Goal: Task Accomplishment & Management: Manage account settings

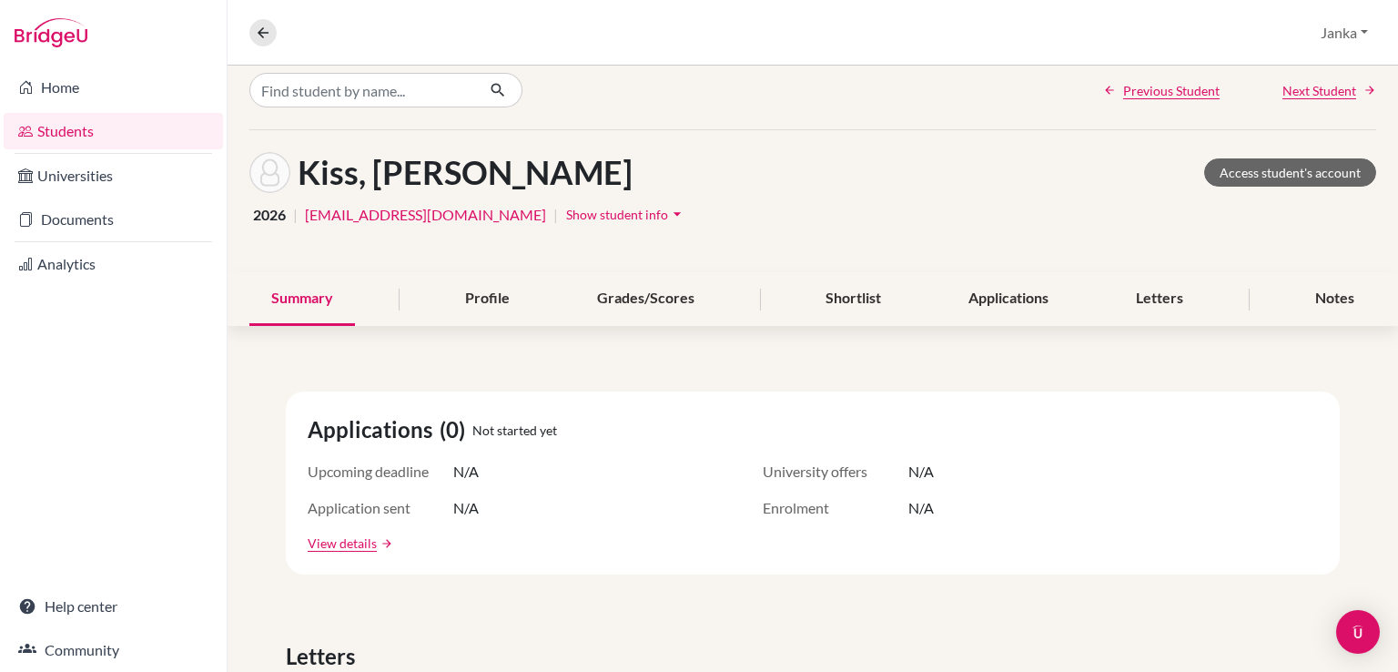
scroll to position [40, 0]
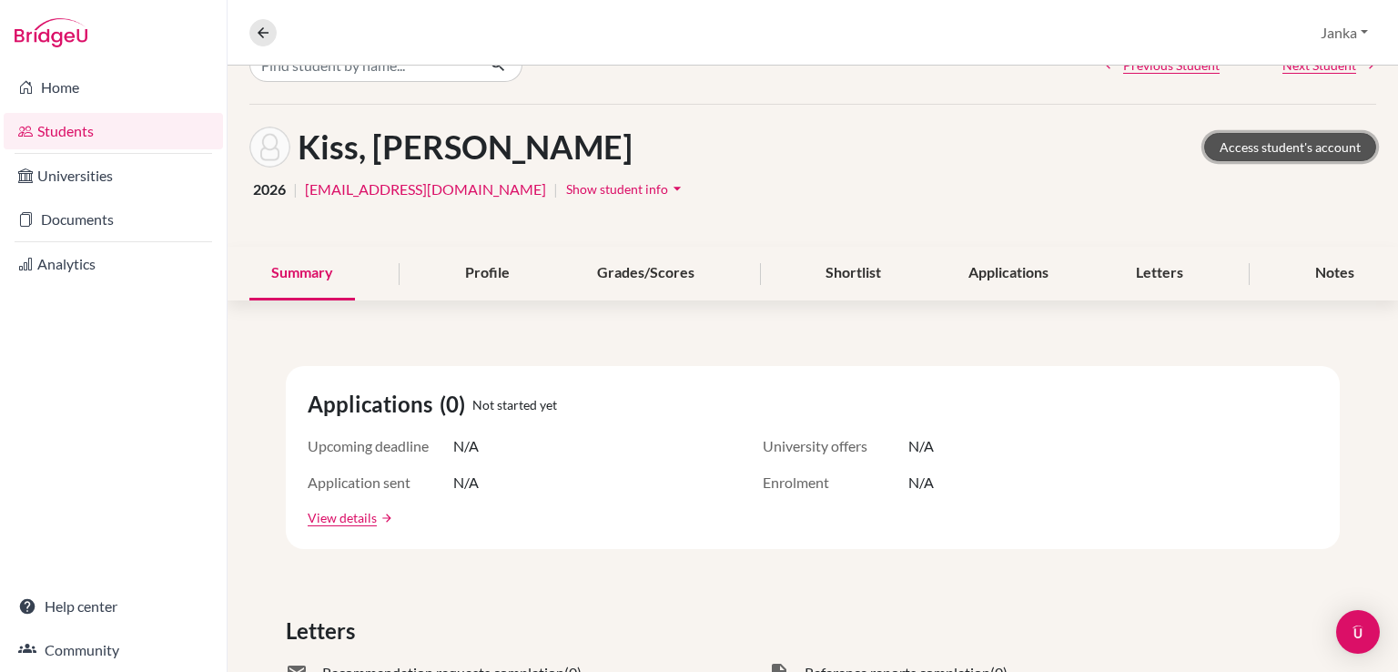
click at [1292, 154] on link "Access student's account" at bounding box center [1290, 147] width 172 height 28
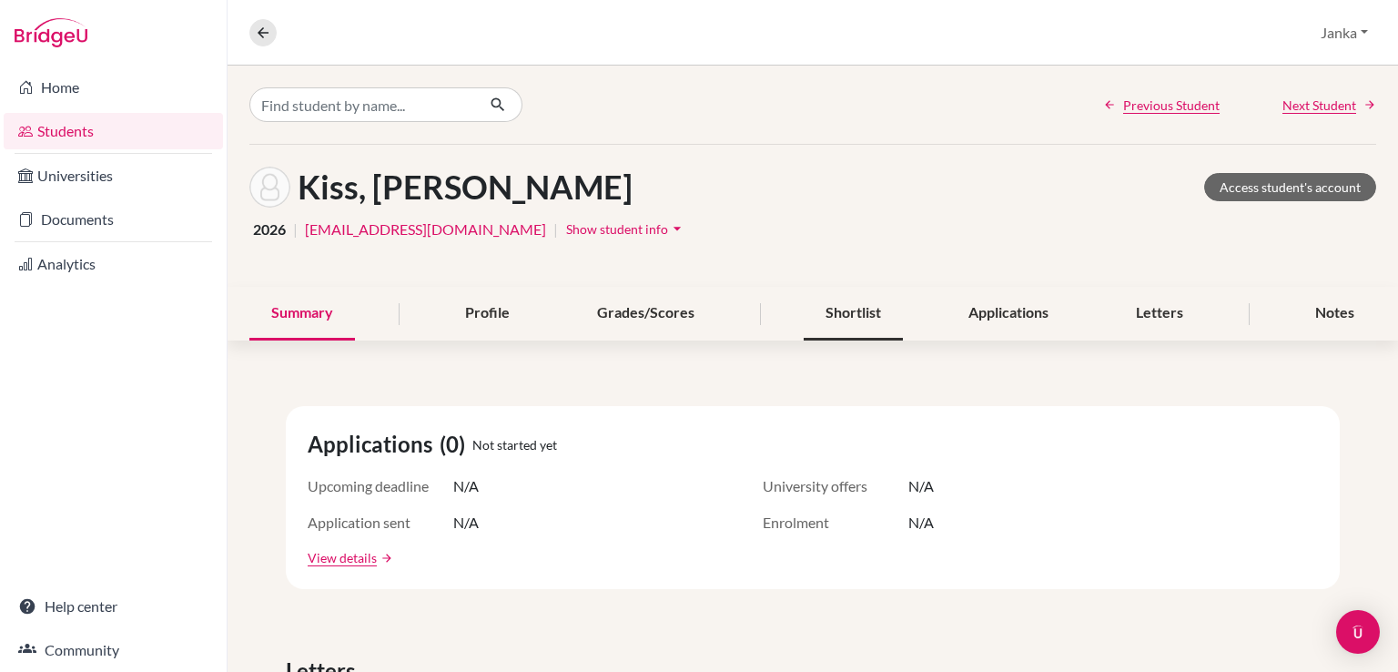
click at [853, 323] on div "Shortlist" at bounding box center [853, 314] width 99 height 54
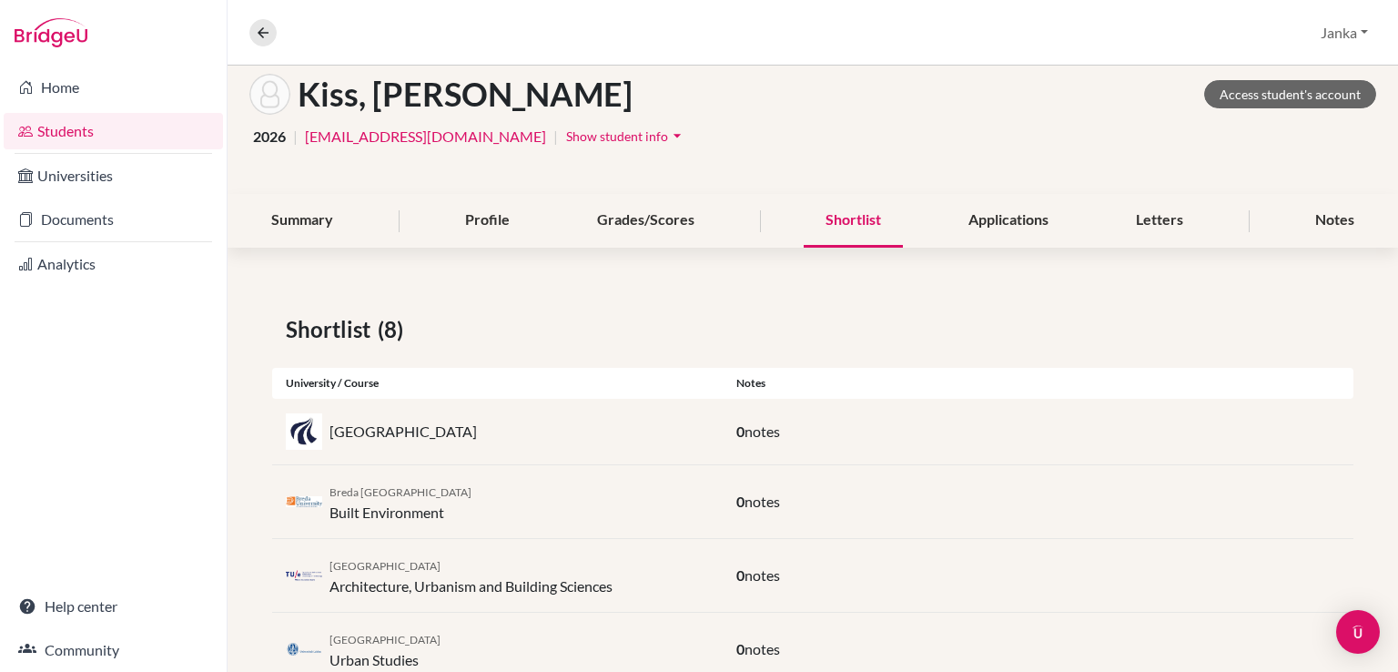
scroll to position [95, 0]
click at [1246, 78] on link "Access student's account" at bounding box center [1290, 92] width 172 height 28
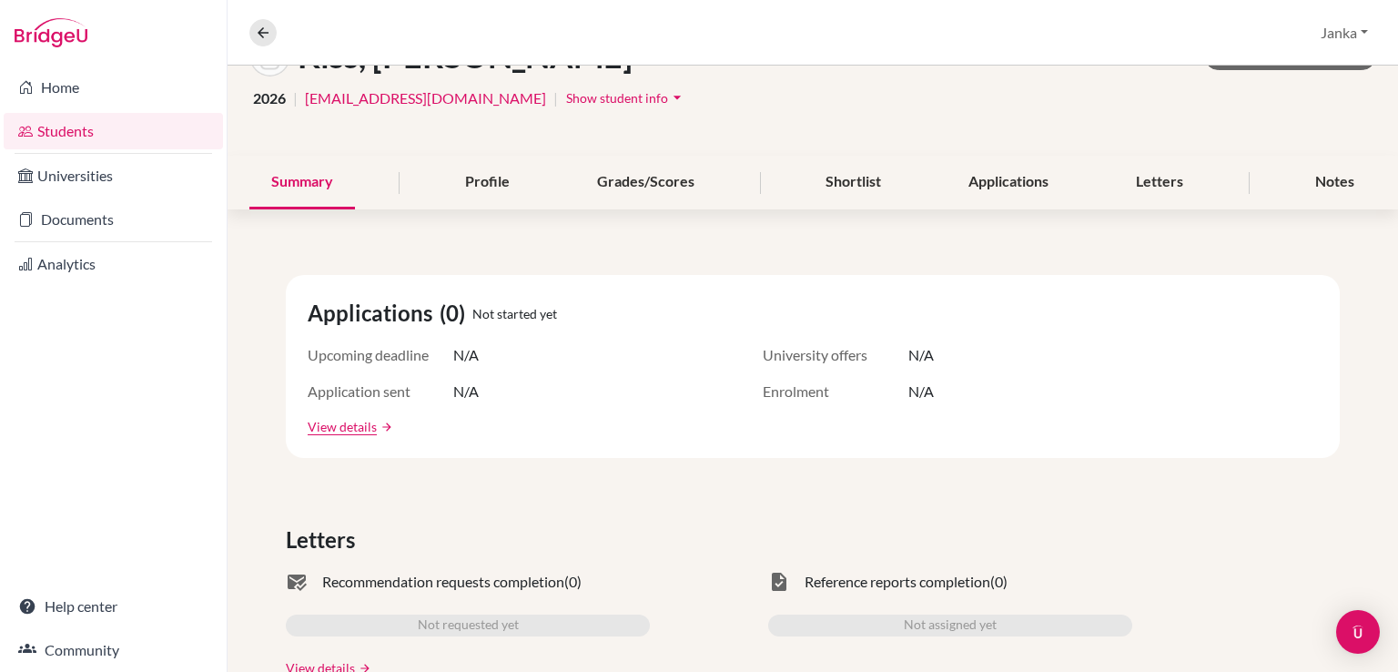
scroll to position [202, 0]
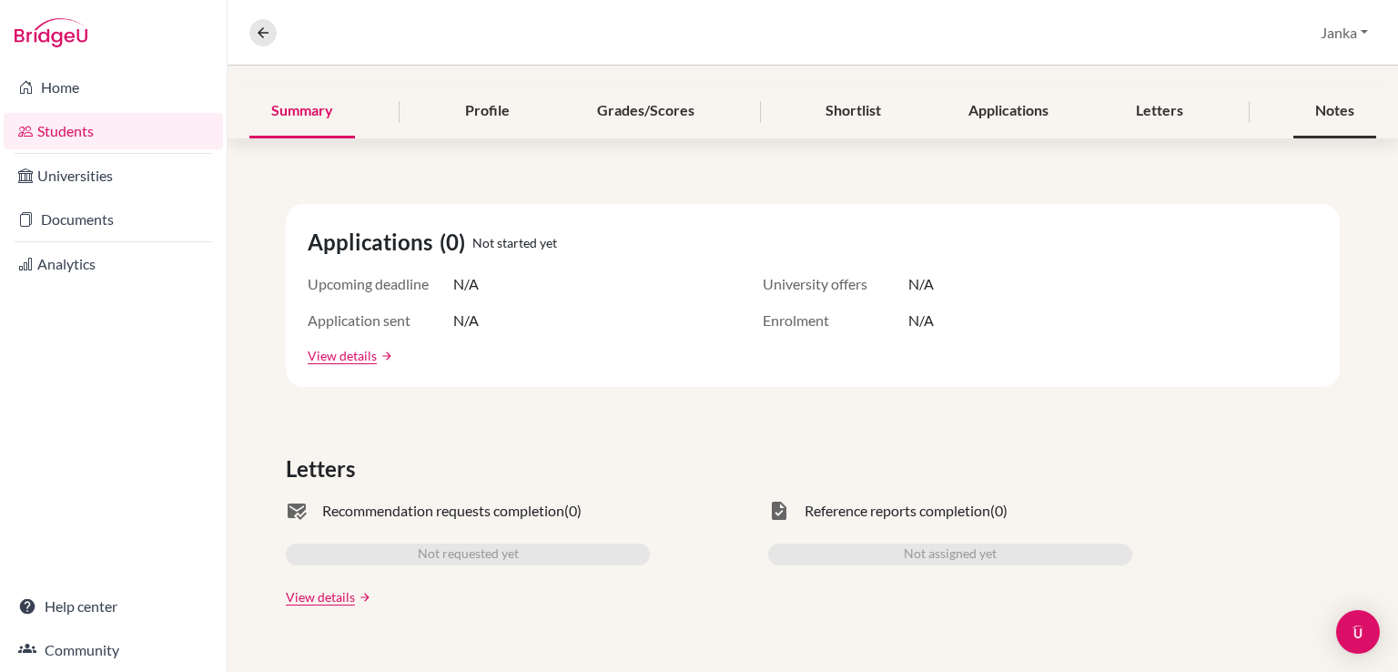
click at [1311, 108] on div "Notes" at bounding box center [1334, 112] width 83 height 54
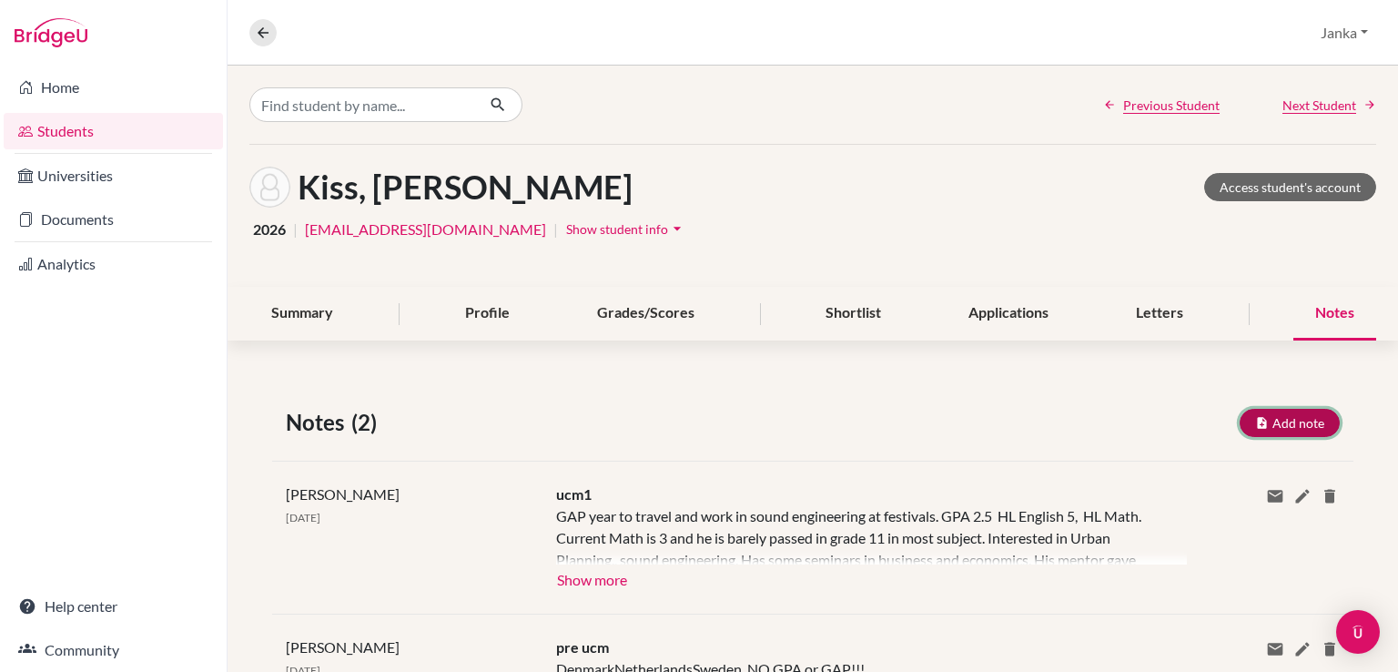
click at [1272, 418] on button "Add note" at bounding box center [1290, 423] width 100 height 28
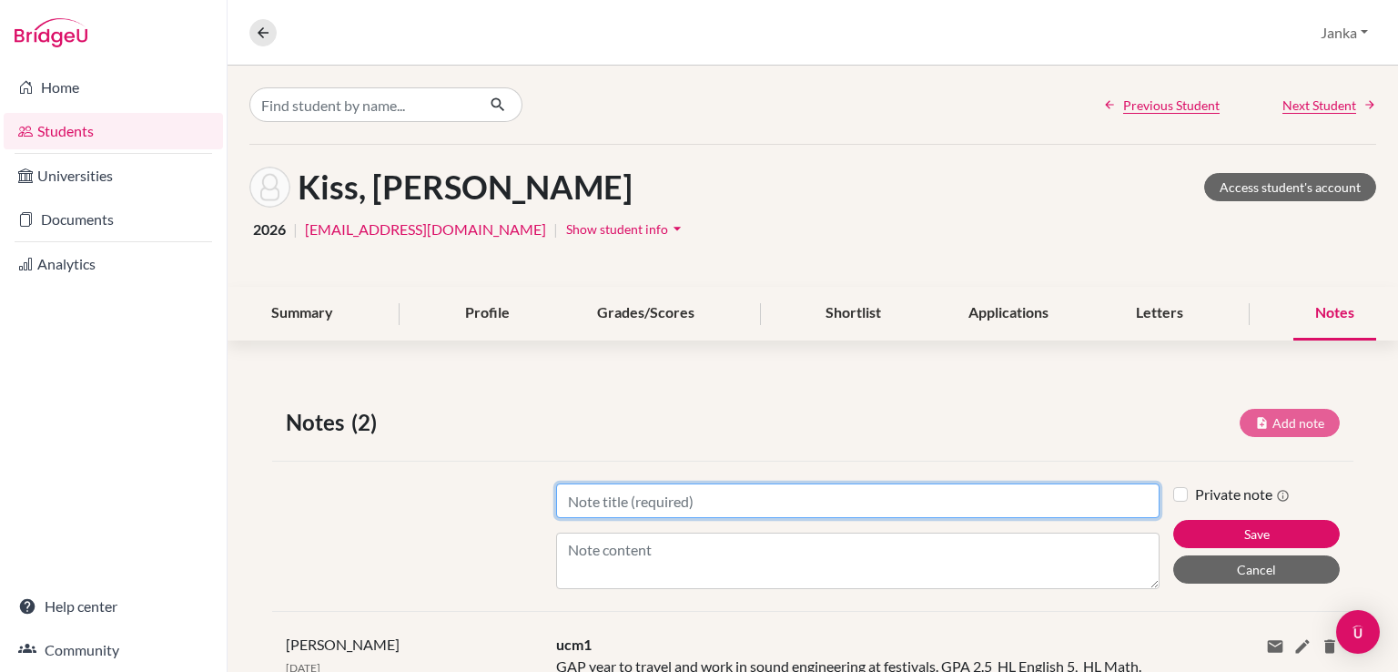
click at [770, 497] on input "Title" at bounding box center [857, 500] width 603 height 35
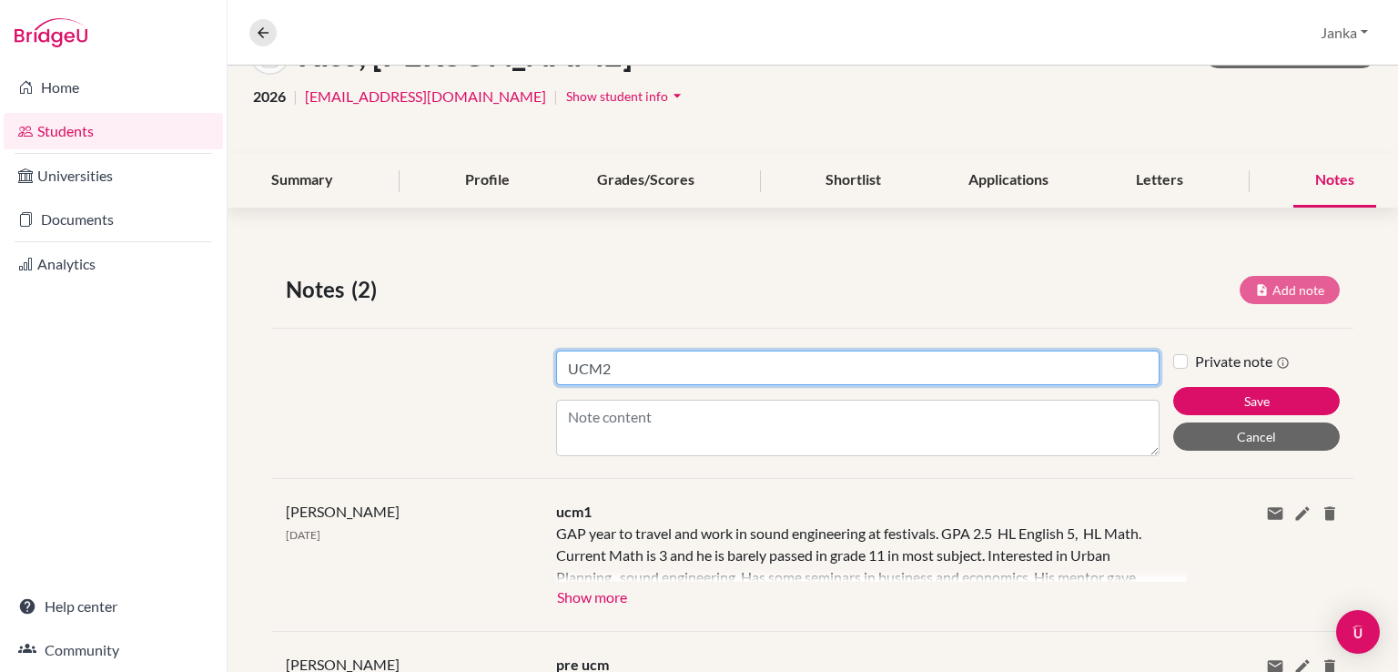
scroll to position [140, 0]
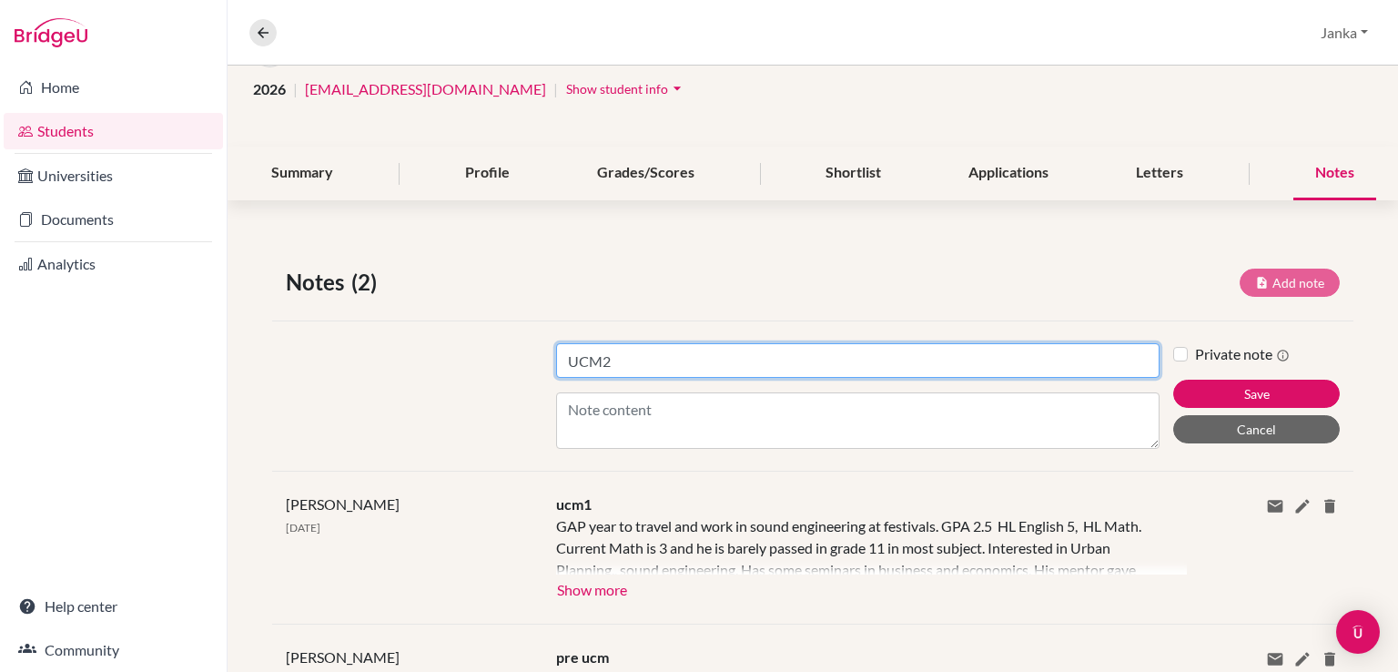
type input "UCM2"
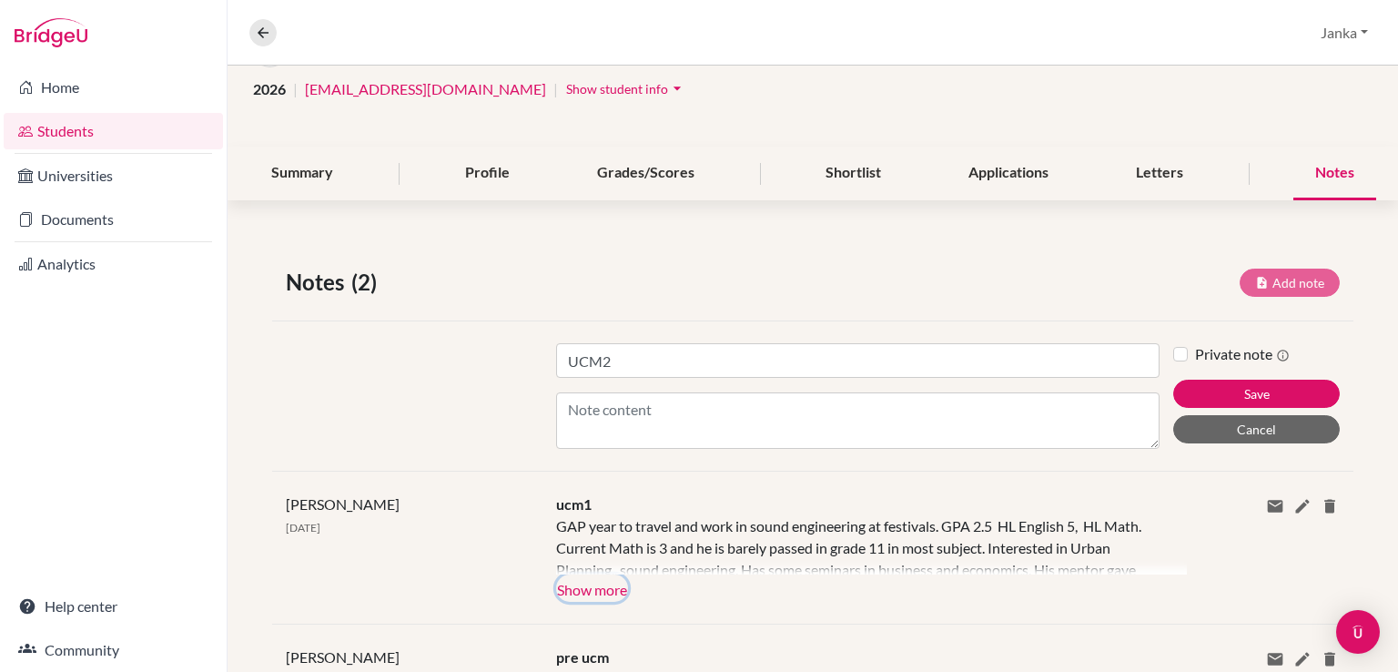
click at [596, 590] on button "Show more" at bounding box center [592, 587] width 72 height 27
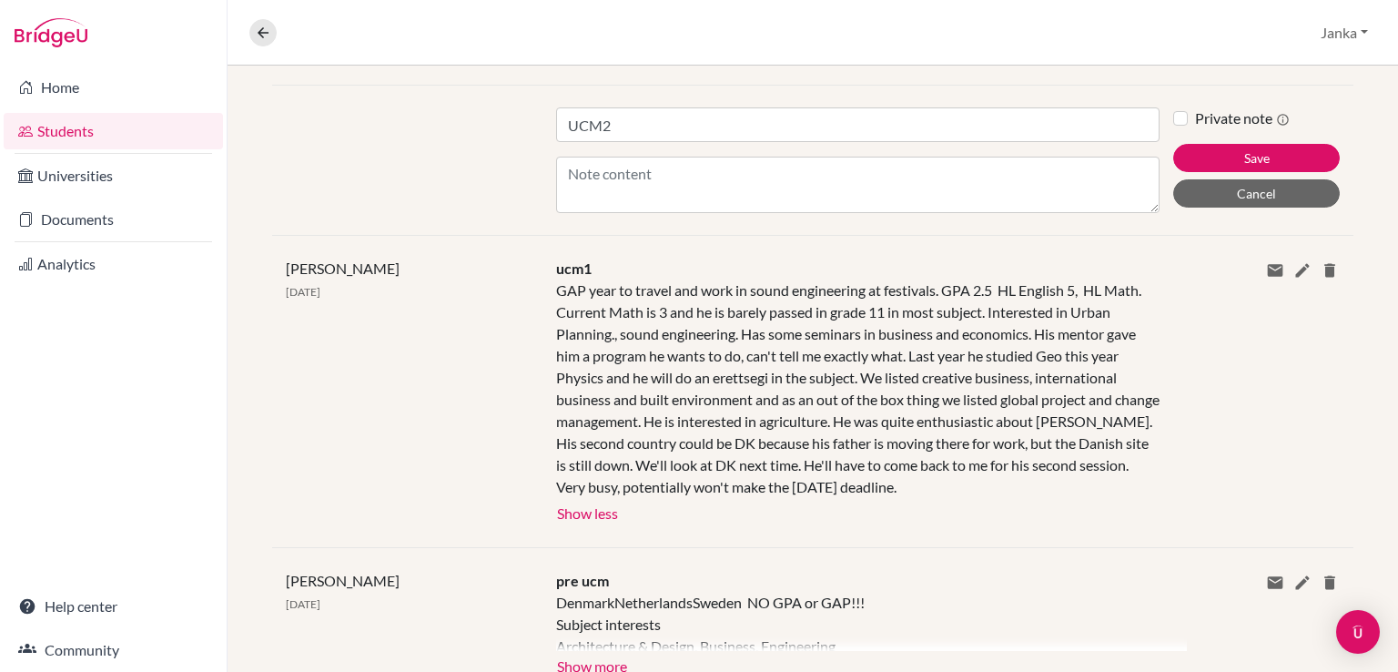
scroll to position [377, 0]
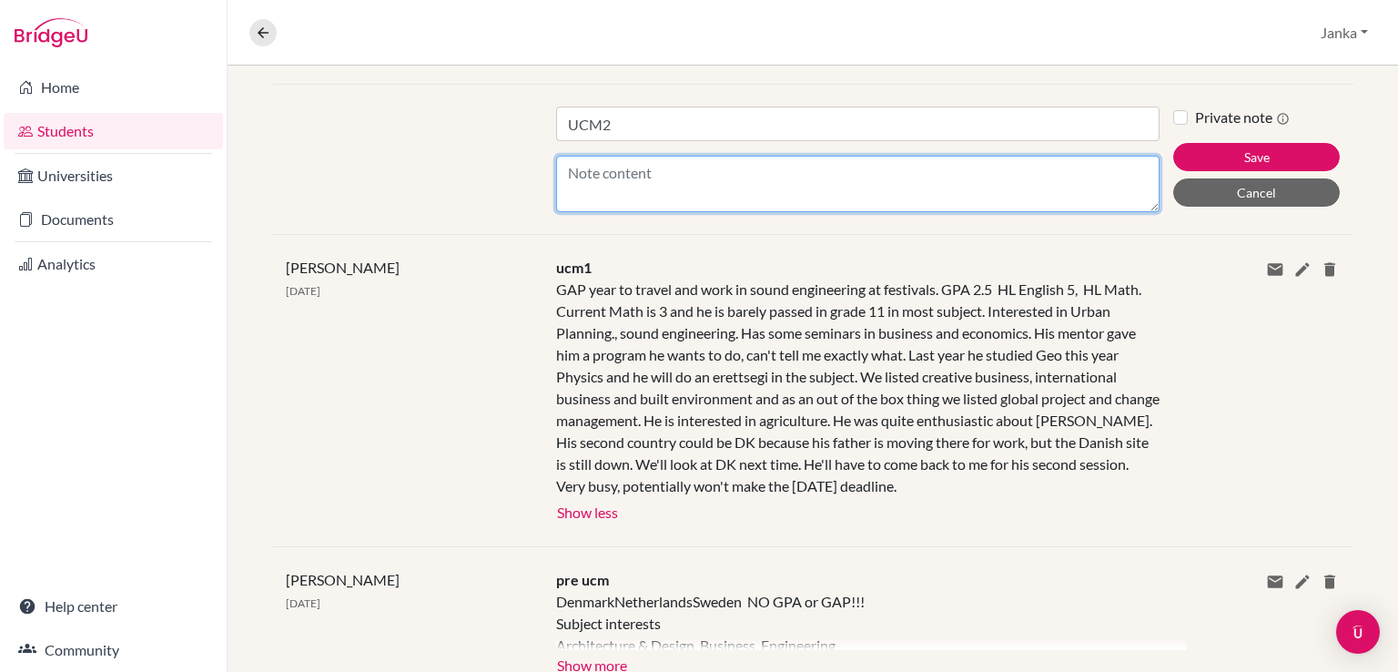
click at [719, 184] on textarea "Content" at bounding box center [857, 184] width 603 height 56
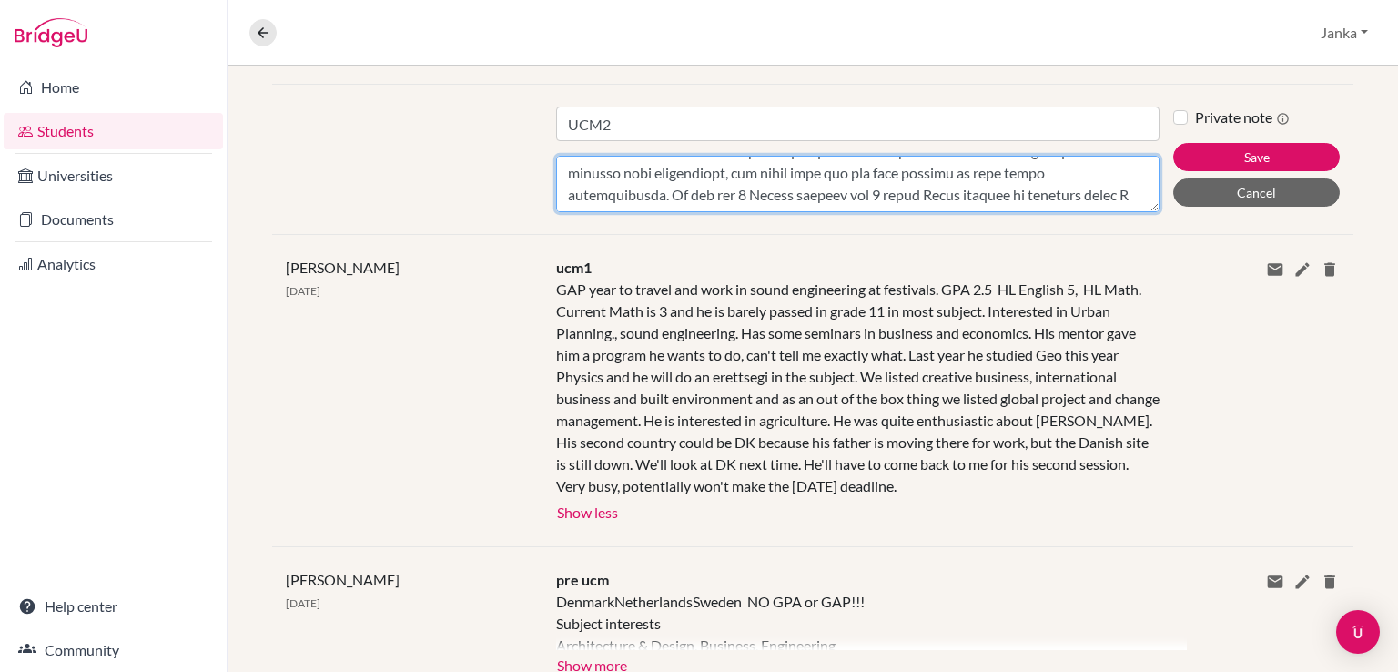
scroll to position [386, 0]
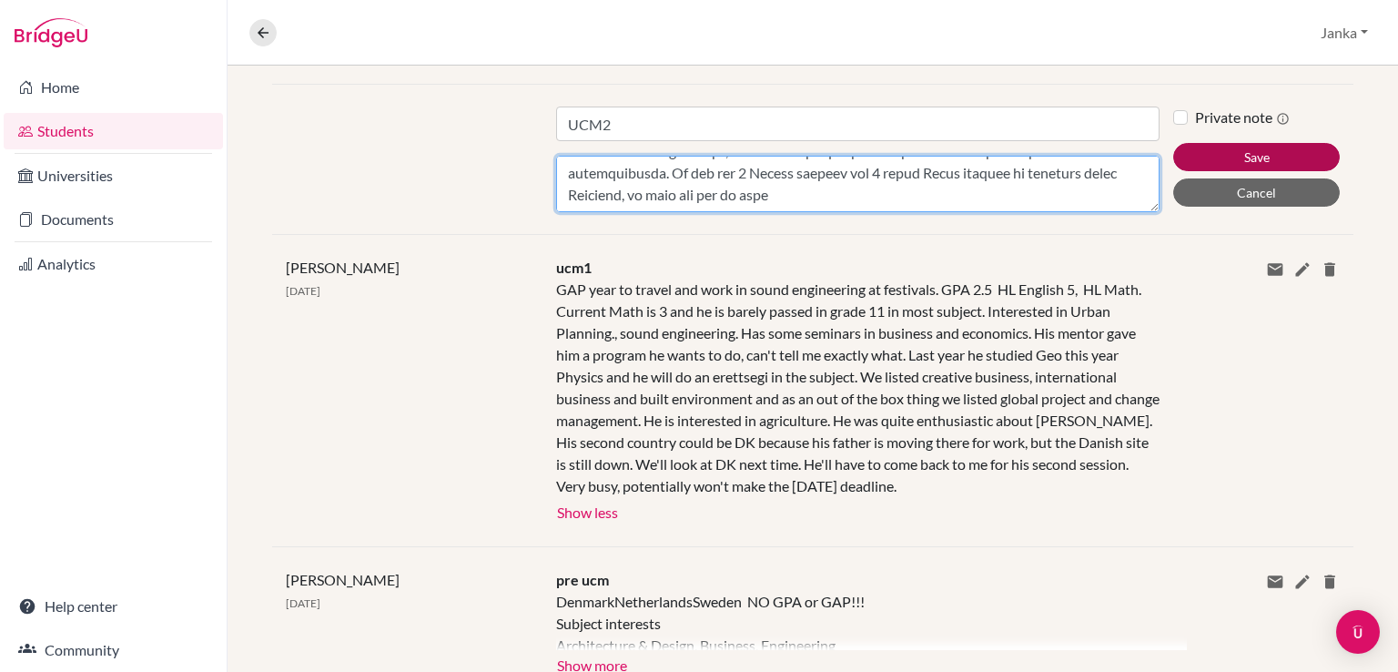
type textarea "[PERSON_NAME] looked into the Creative Business courses and he decided it is no…"
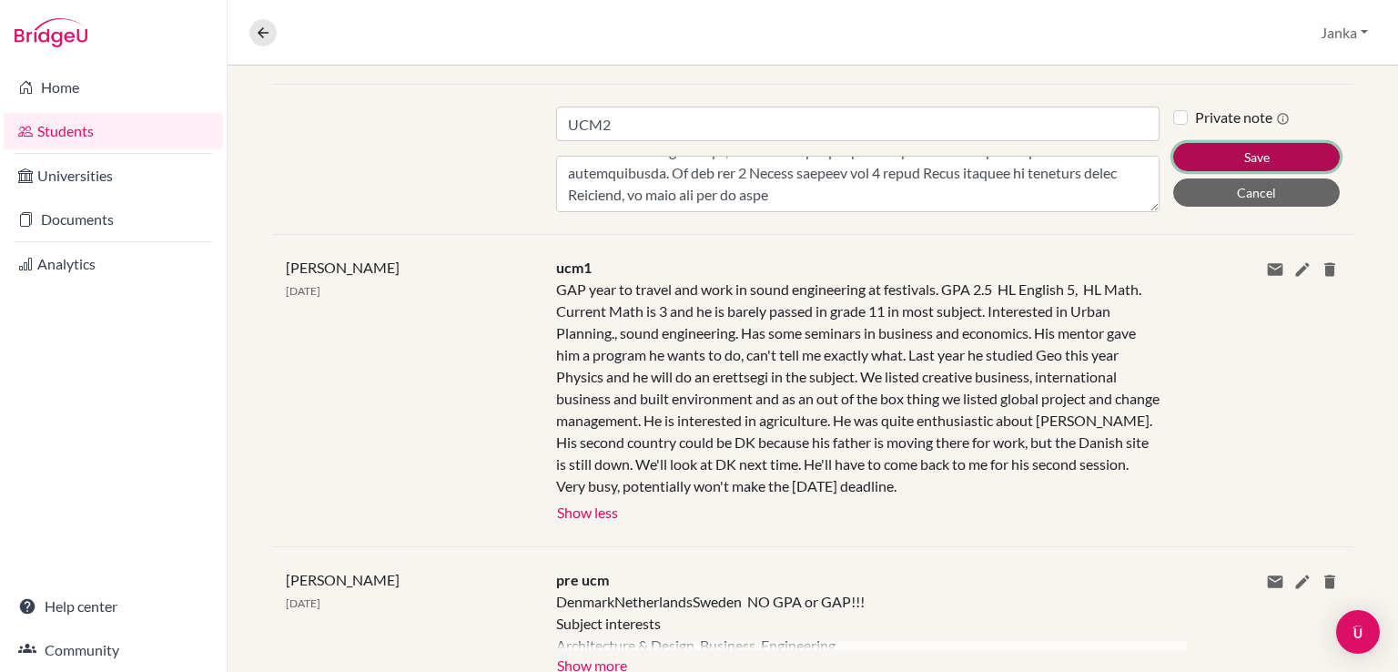
click at [1260, 157] on button "Save" at bounding box center [1256, 157] width 167 height 28
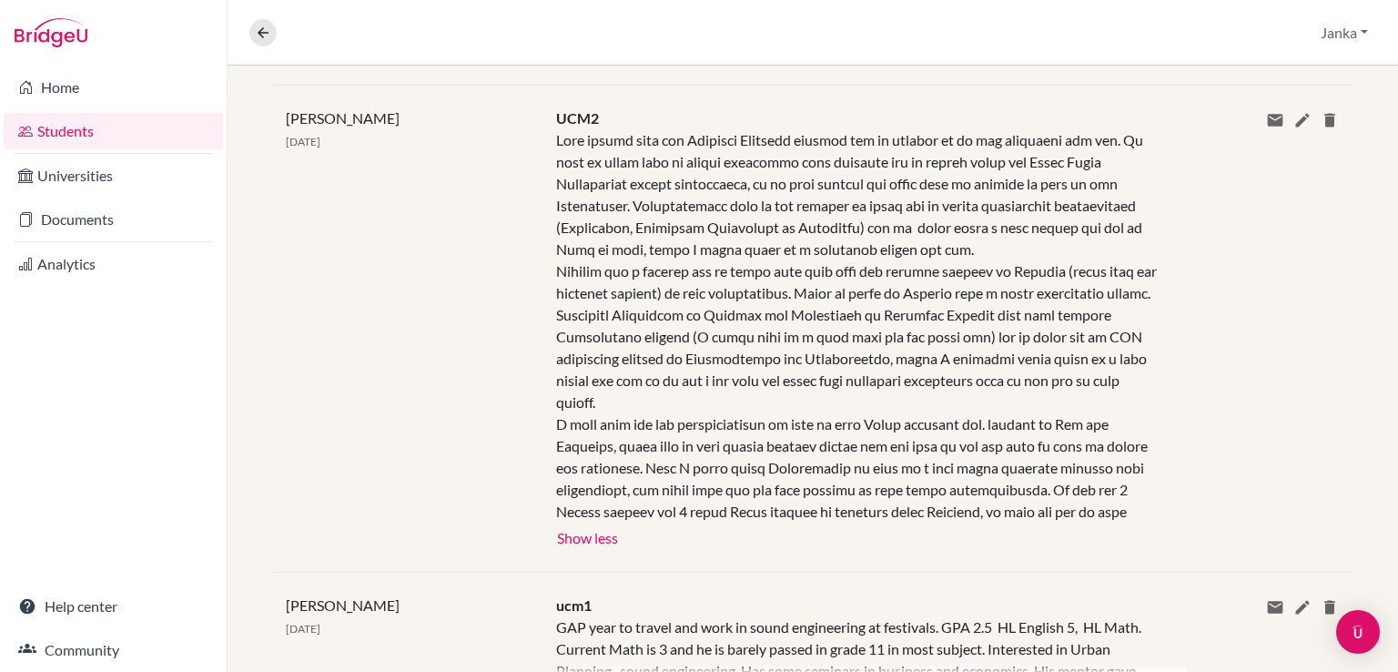
scroll to position [665, 0]
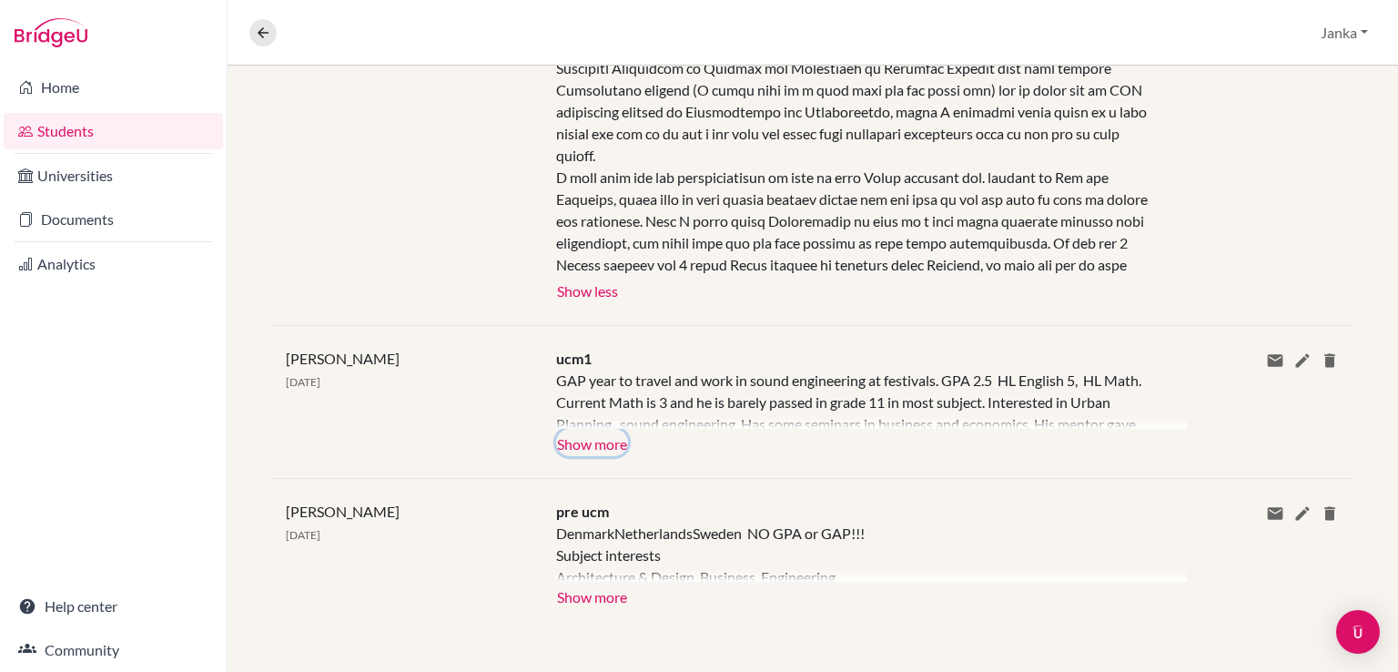
click at [574, 440] on button "Show more" at bounding box center [592, 442] width 72 height 27
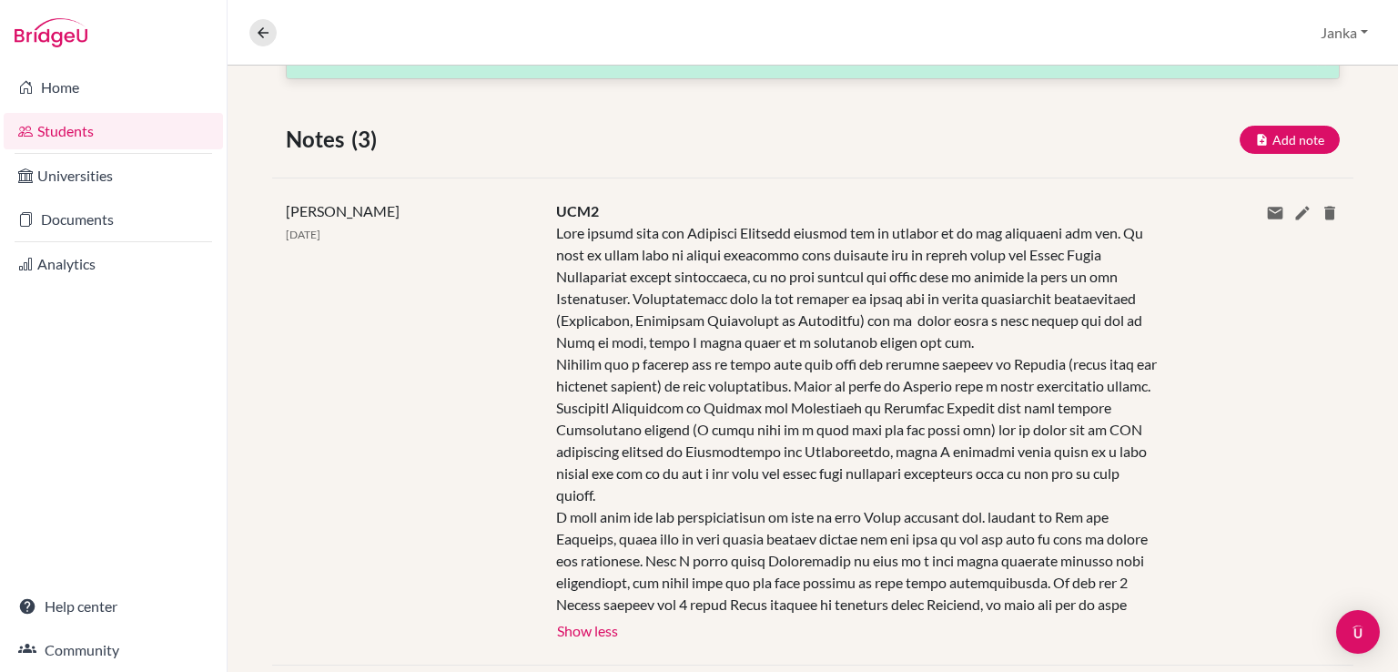
scroll to position [0, 0]
